Goal: Contribute content: Add original content to the website for others to see

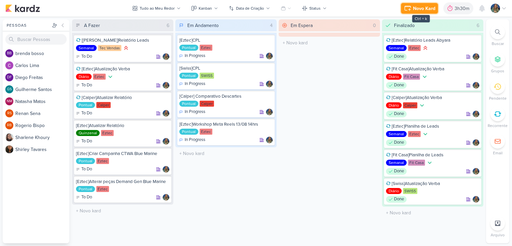
click at [420, 10] on div "Novo Kard" at bounding box center [424, 8] width 22 height 7
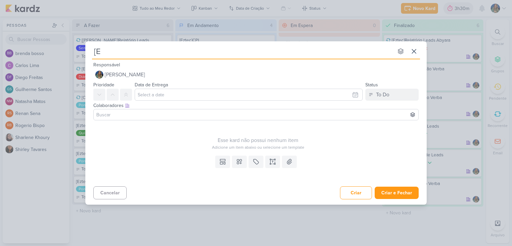
type input "[Ez"
type input "[Eztec"
type input "[Eztec]S"
type input "[Eztec]Subir vi"
type input "[Eztec]Subir video Ale na Demand Gen S"
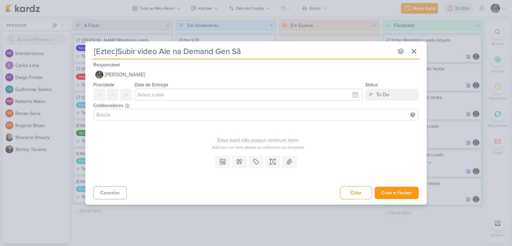
type input "[Eztec]Subir video Ale na Demand Gen São"
type input "[Eztec]Subir video Ale na Demand Gen São |"
type input "[Eztec]Subir video Ale na Demand Gen São C"
type input "[Eztec]Subir video Ale na Demand Gen São Cae"
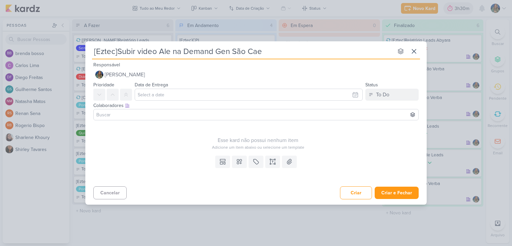
type input "[Eztec]Subir video Ale na Demand Gen São Caet"
type input "[Eztec]Subir video Ale na Demand Gen São Caetano"
type input "[Eztec]Subir vídeo Ale na Demand Gen São Caetano"
click at [243, 161] on button at bounding box center [239, 162] width 15 height 12
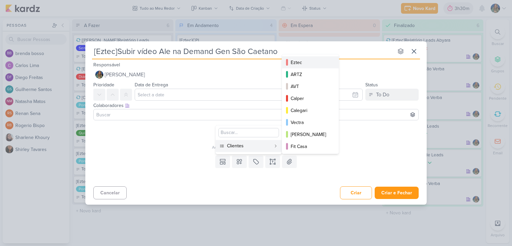
click at [304, 62] on div "Eztec" at bounding box center [311, 62] width 40 height 7
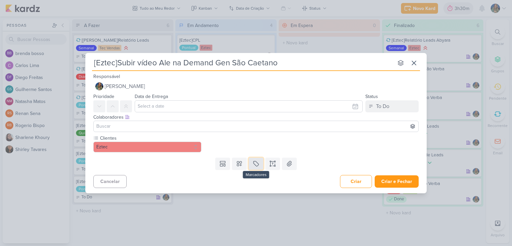
click at [255, 167] on button at bounding box center [256, 164] width 15 height 12
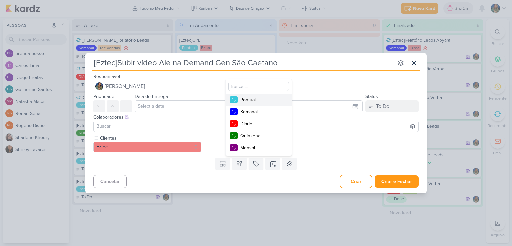
click at [260, 100] on div "Pontual" at bounding box center [261, 99] width 43 height 7
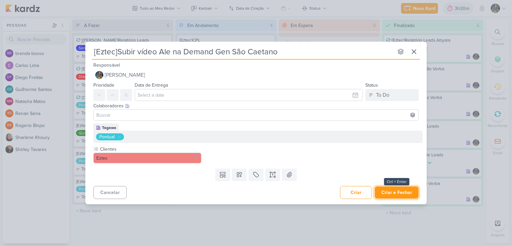
click at [394, 188] on button "Criar e Fechar" at bounding box center [397, 192] width 44 height 12
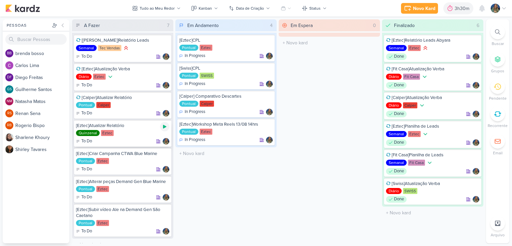
click at [166, 126] on icon at bounding box center [164, 126] width 5 height 5
